Goal: Information Seeking & Learning: Learn about a topic

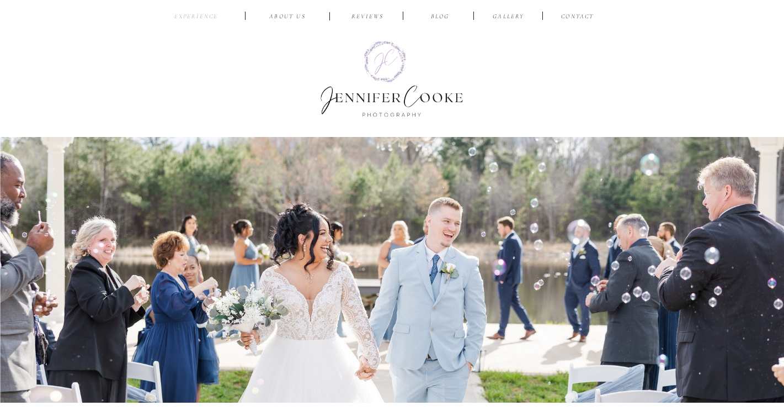
click at [204, 17] on nav "EXPERIENCE" at bounding box center [197, 17] width 52 height 10
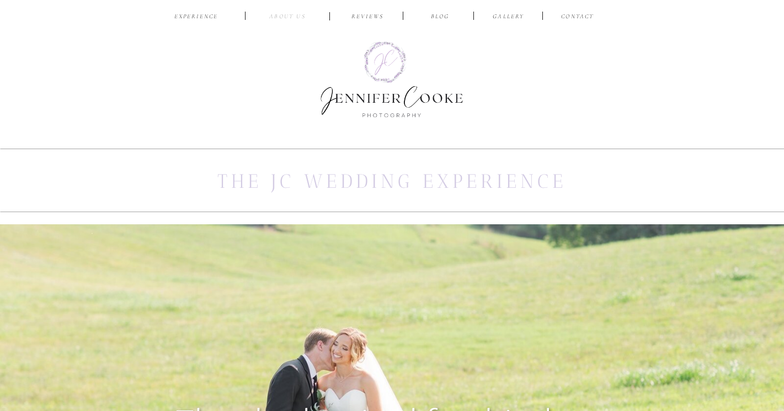
click at [284, 15] on nav "ABOUT US" at bounding box center [288, 17] width 52 height 10
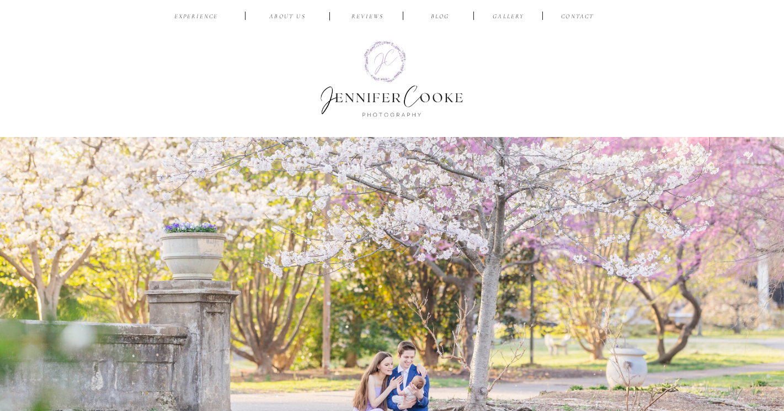
click at [361, 9] on div at bounding box center [353, 16] width 1098 height 33
click at [367, 20] on nav "reviews" at bounding box center [368, 17] width 52 height 10
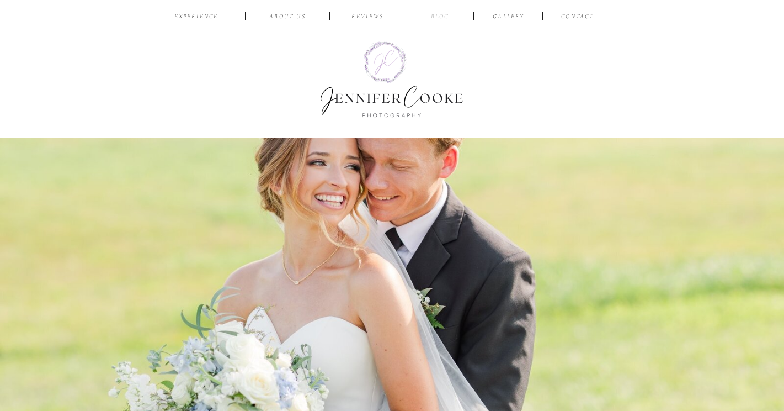
click at [440, 18] on nav "BLOG" at bounding box center [440, 17] width 35 height 10
